Goal: Task Accomplishment & Management: Complete application form

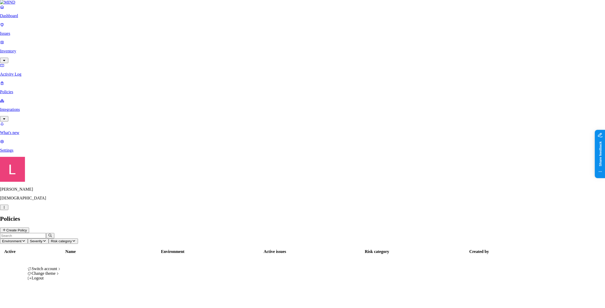
click at [6, 209] on icon "button" at bounding box center [4, 207] width 4 height 3
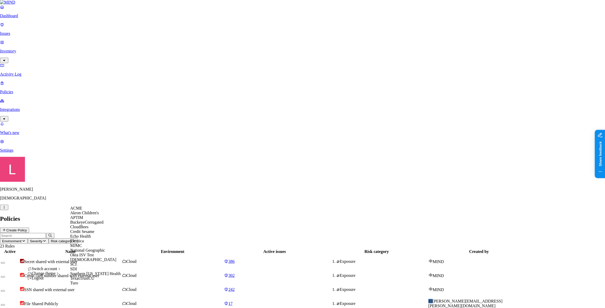
click at [90, 211] on div "ACME" at bounding box center [95, 208] width 50 height 5
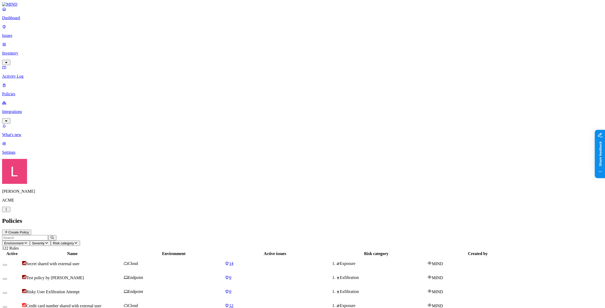
click at [26, 20] on p "Dashboard" at bounding box center [302, 18] width 601 height 5
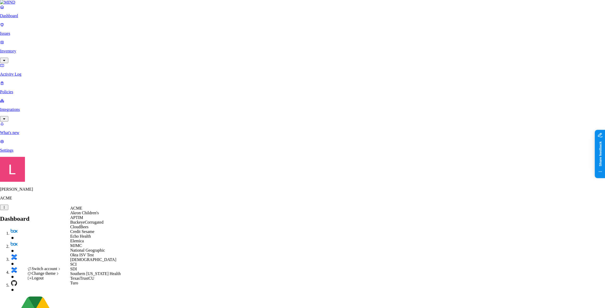
click at [87, 220] on div "APTIM" at bounding box center [95, 218] width 50 height 5
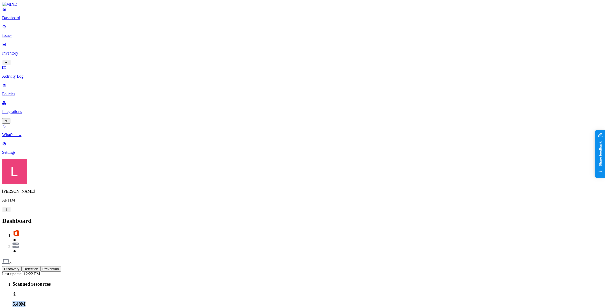
drag, startPoint x: 82, startPoint y: 49, endPoint x: 68, endPoint y: 48, distance: 14.9
click at [68, 282] on div "Scanned resources 5.49M" at bounding box center [307, 295] width 591 height 26
click at [110, 302] on div "5.49M" at bounding box center [307, 305] width 591 height 6
drag, startPoint x: 96, startPoint y: 46, endPoint x: 69, endPoint y: 48, distance: 26.3
click at [69, 302] on div "5.49M" at bounding box center [307, 305] width 591 height 6
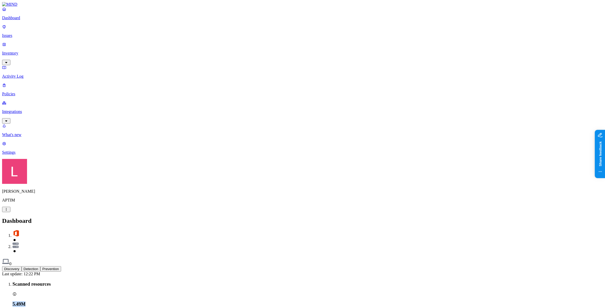
click at [93, 302] on h3 "5.49M" at bounding box center [307, 305] width 591 height 6
drag, startPoint x: 94, startPoint y: 47, endPoint x: 69, endPoint y: 48, distance: 25.8
click at [69, 302] on h3 "5.49M" at bounding box center [307, 305] width 591 height 6
click at [104, 302] on div "5.49M" at bounding box center [307, 305] width 591 height 6
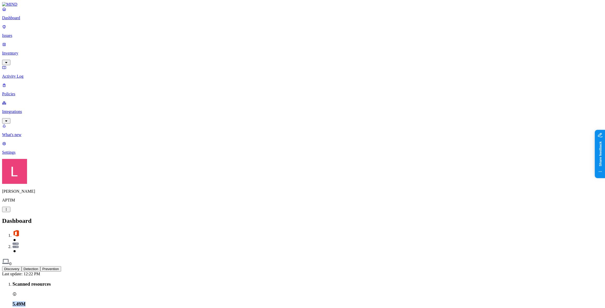
drag, startPoint x: 101, startPoint y: 48, endPoint x: 67, endPoint y: 49, distance: 34.1
click at [67, 282] on div "Scanned resources 5.49M" at bounding box center [307, 295] width 591 height 26
click at [111, 302] on div "5.49M" at bounding box center [307, 305] width 591 height 6
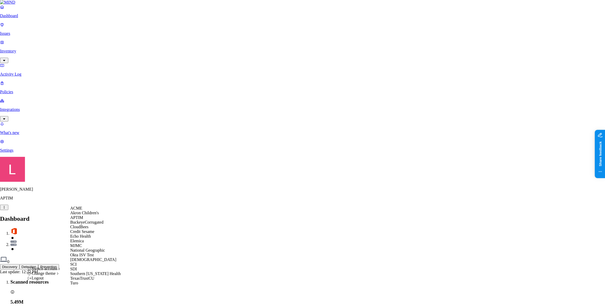
click at [82, 211] on span "ACME" at bounding box center [76, 208] width 12 height 4
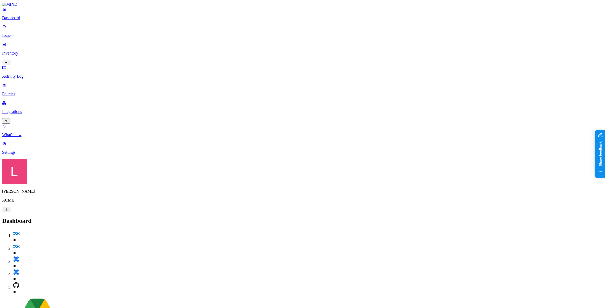
click at [19, 92] on p "Policies" at bounding box center [302, 94] width 601 height 5
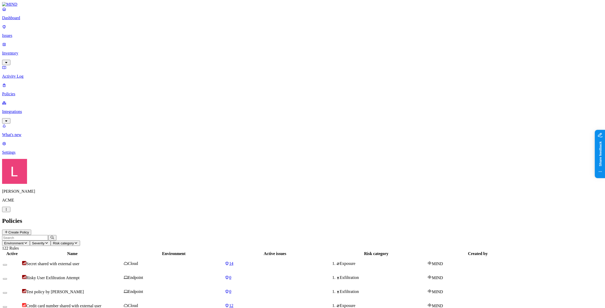
click at [31, 230] on button "Create Policy" at bounding box center [16, 232] width 29 height 5
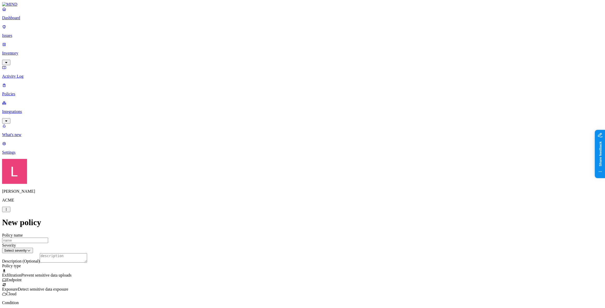
scroll to position [94, 0]
click at [18, 287] on span "Exposure" at bounding box center [10, 289] width 16 height 4
click at [72, 273] on span "Prevent sensitive data uploads" at bounding box center [46, 275] width 50 height 4
click at [68, 287] on span "Detect sensitive data exposure" at bounding box center [43, 289] width 50 height 4
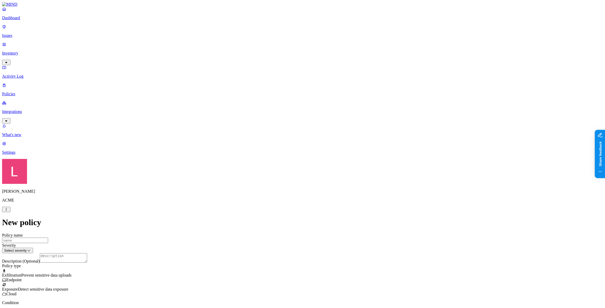
click at [325, 273] on div "Exfiltration Prevent sensitive data uploads Endpoint" at bounding box center [302, 277] width 601 height 9
click at [278, 164] on label "Classification" at bounding box center [275, 162] width 23 height 4
click at [271, 191] on div "PII" at bounding box center [289, 186] width 50 height 15
click at [268, 192] on button "button" at bounding box center [266, 191] width 4 height 2
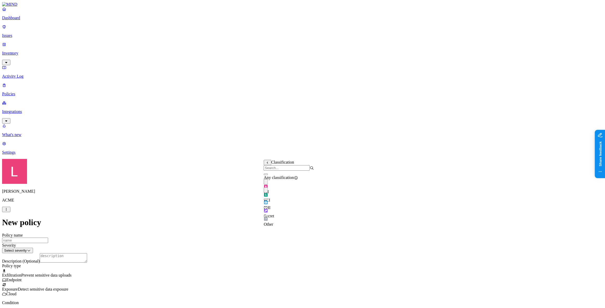
click at [268, 200] on button "button" at bounding box center [266, 200] width 4 height 2
click at [287, 196] on label "Web Domain" at bounding box center [280, 194] width 14 height 9
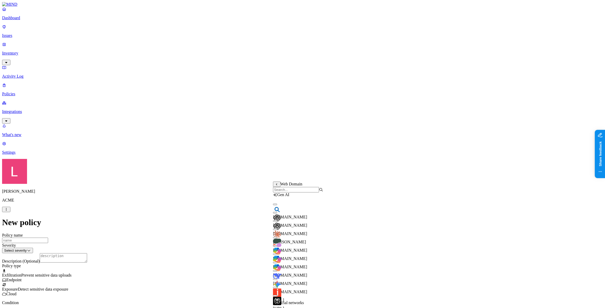
click at [294, 193] on input "search" at bounding box center [296, 189] width 46 height 5
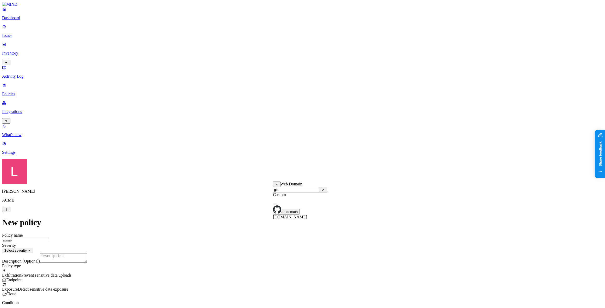
type input "git"
click at [280, 213] on div "[DOMAIN_NAME]" at bounding box center [300, 210] width 54 height 19
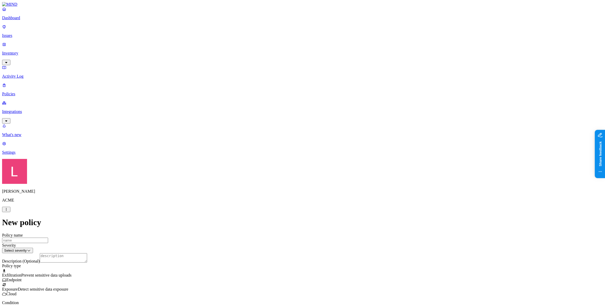
click at [280, 164] on label "Classification" at bounding box center [275, 162] width 23 height 4
click at [272, 215] on div "Secret" at bounding box center [289, 211] width 50 height 15
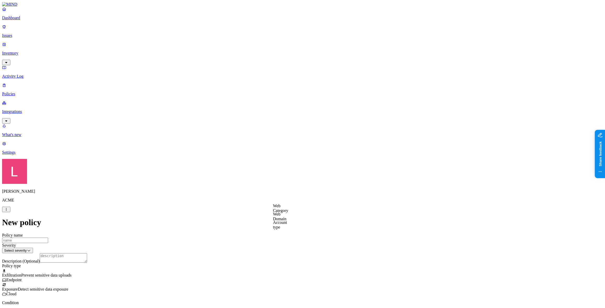
click at [287, 218] on label "Web Domain" at bounding box center [280, 216] width 14 height 9
click at [285, 208] on label "Web Category" at bounding box center [280, 208] width 15 height 9
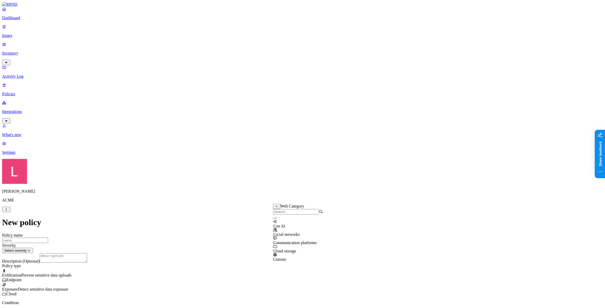
click at [277, 219] on button "button" at bounding box center [275, 219] width 4 height 2
click at [287, 196] on label "Web Domain" at bounding box center [280, 194] width 14 height 9
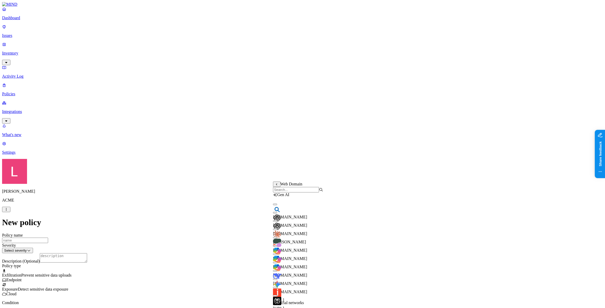
click at [301, 191] on input "search" at bounding box center [296, 189] width 46 height 5
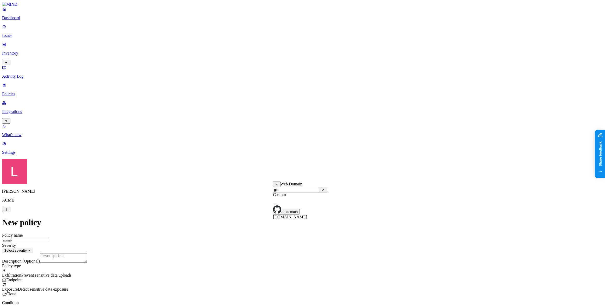
type input "git"
drag, startPoint x: 278, startPoint y: 212, endPoint x: 321, endPoint y: 203, distance: 43.6
click at [277, 205] on button "button" at bounding box center [275, 205] width 4 height 2
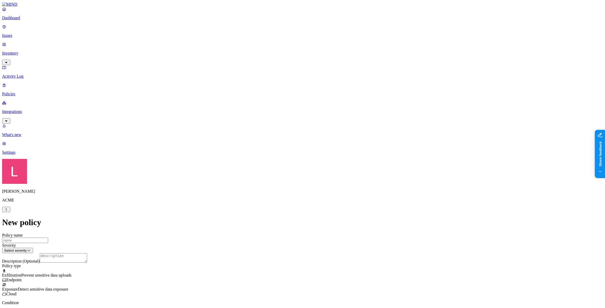
click at [290, 208] on label "Departments" at bounding box center [279, 205] width 21 height 4
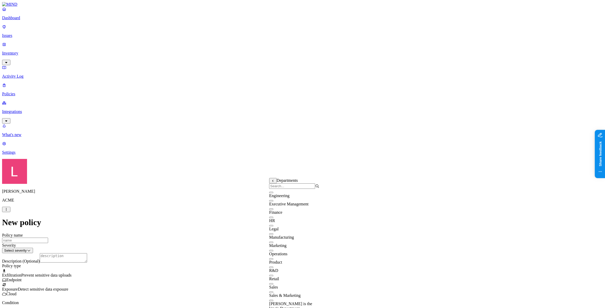
click at [273, 202] on button "button" at bounding box center [271, 201] width 4 height 2
click at [273, 210] on button "button" at bounding box center [271, 210] width 4 height 2
click at [273, 218] on button "button" at bounding box center [271, 218] width 4 height 2
click at [273, 227] on button "button" at bounding box center [271, 226] width 4 height 2
click at [273, 235] on button "button" at bounding box center [271, 235] width 4 height 2
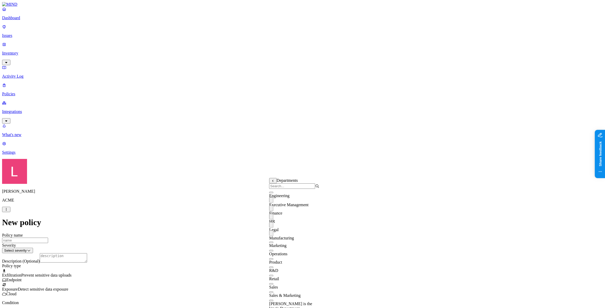
click at [273, 243] on button "button" at bounding box center [271, 243] width 4 height 2
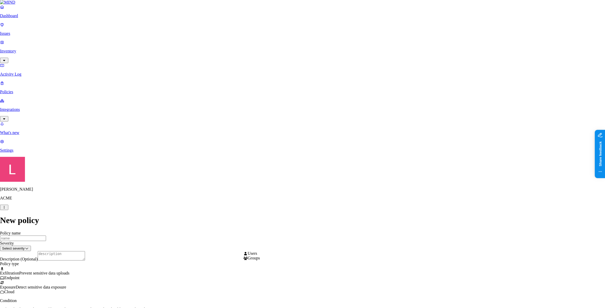
click at [276, 244] on html "Dashboard Issues Inventory Activity Log Policies Integrations What's new 1 Sett…" at bounding box center [302, 310] width 605 height 621
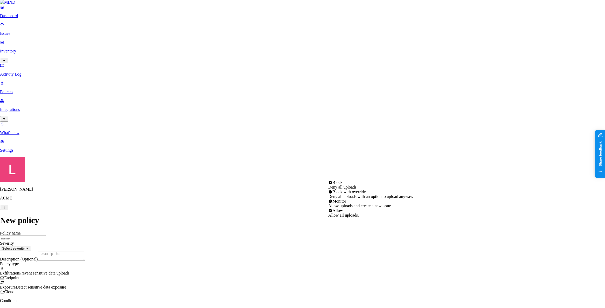
click at [376, 247] on html "Dashboard Issues Inventory Activity Log Policies Integrations What's new 1 Sett…" at bounding box center [302, 310] width 605 height 621
select select "1"
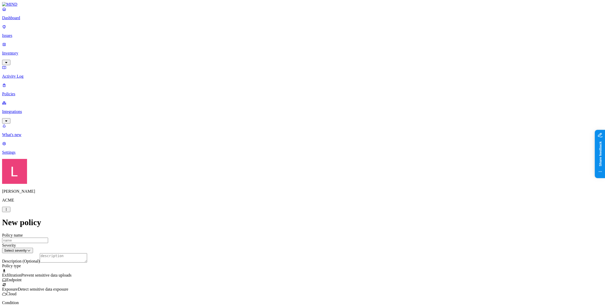
drag, startPoint x: 245, startPoint y: 99, endPoint x: 260, endPoint y: 99, distance: 14.8
drag, startPoint x: 246, startPoint y: 120, endPoint x: 277, endPoint y: 120, distance: 31.2
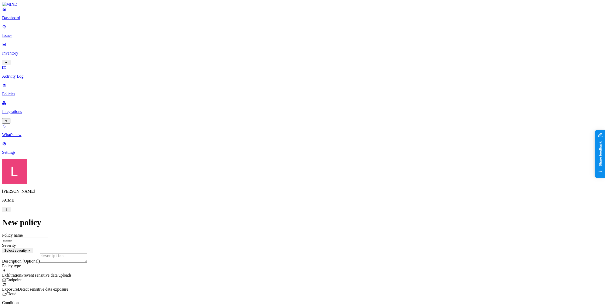
click at [288, 117] on label "Web Category" at bounding box center [280, 115] width 15 height 9
click at [280, 159] on div "Cloud storage" at bounding box center [298, 154] width 50 height 14
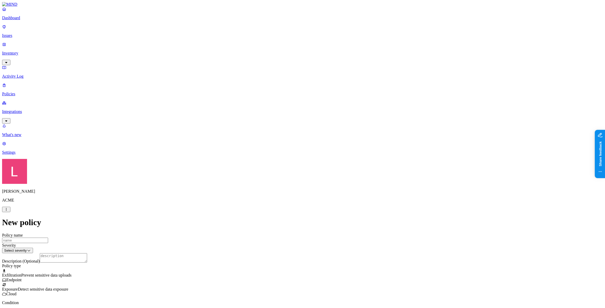
click at [288, 138] on label "Web Category" at bounding box center [280, 137] width 15 height 9
click at [277, 157] on button "button" at bounding box center [275, 156] width 4 height 2
click at [277, 148] on button "button" at bounding box center [275, 148] width 4 height 2
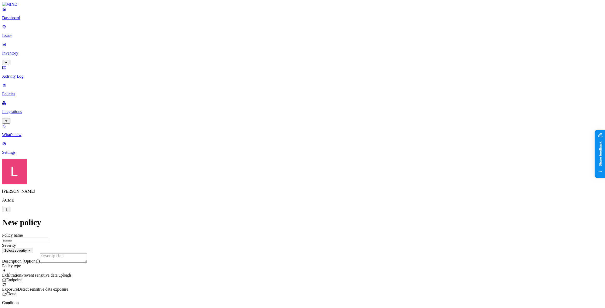
click at [26, 19] on link "Dashboard" at bounding box center [302, 14] width 601 height 14
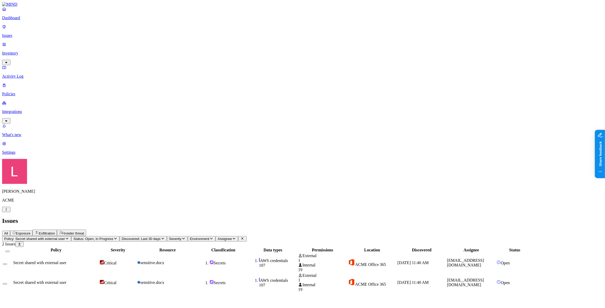
click at [164, 261] on span "sensitive.docx" at bounding box center [152, 263] width 24 height 4
click at [36, 20] on p "Dashboard" at bounding box center [302, 18] width 601 height 5
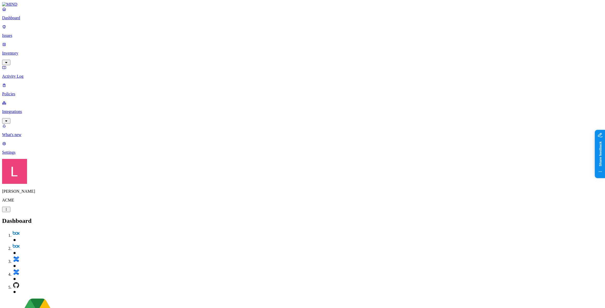
click at [223, 218] on h2 "Dashboard" at bounding box center [302, 221] width 601 height 7
click at [21, 155] on p "Settings" at bounding box center [302, 152] width 601 height 5
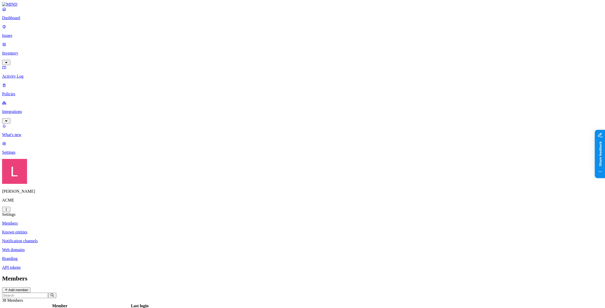
click at [86, 230] on p "Known entities" at bounding box center [302, 232] width 601 height 5
click at [84, 239] on p "Notification channels" at bounding box center [302, 241] width 601 height 5
click at [79, 248] on p "Web domains" at bounding box center [302, 250] width 601 height 5
click at [78, 257] on p "Branding" at bounding box center [302, 259] width 601 height 5
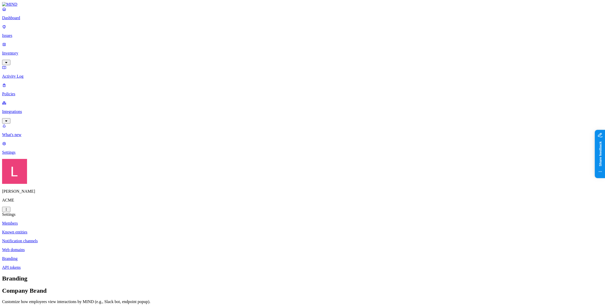
click at [22, 51] on p "Inventory" at bounding box center [302, 53] width 601 height 5
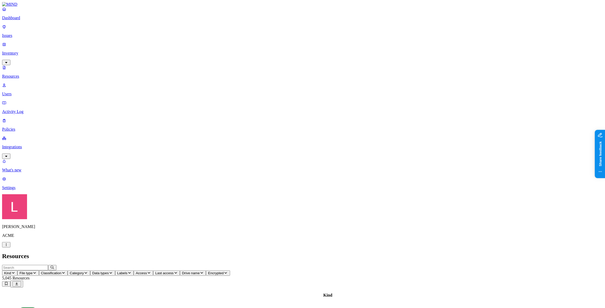
click at [25, 20] on link "Dashboard" at bounding box center [302, 14] width 601 height 14
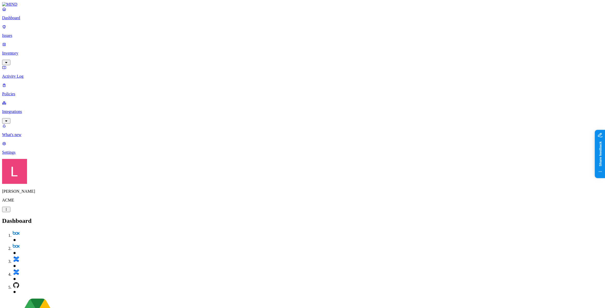
click at [27, 92] on p "Policies" at bounding box center [302, 94] width 601 height 5
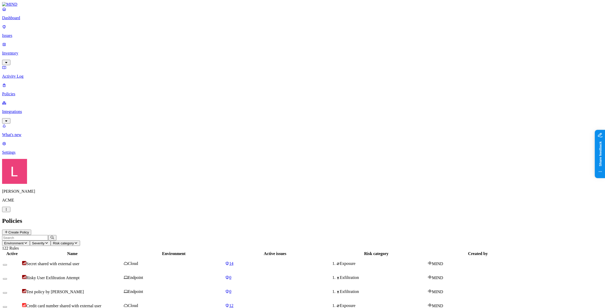
click at [585, 218] on div "Policies Create Policy" at bounding box center [302, 227] width 601 height 18
click at [31, 230] on button "Create Policy" at bounding box center [16, 232] width 29 height 5
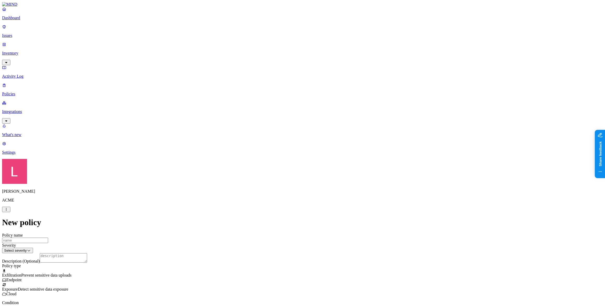
click at [16, 20] on p "Dashboard" at bounding box center [302, 18] width 601 height 5
